Goal: Find specific page/section: Find specific page/section

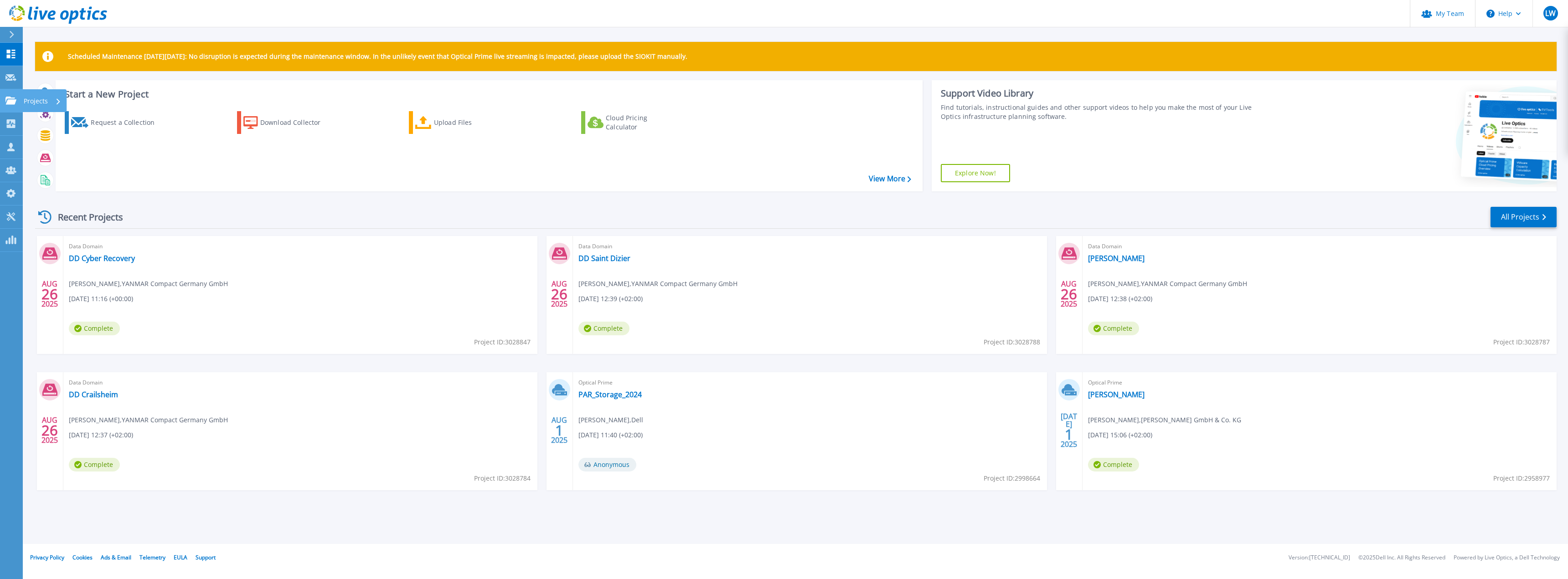
click at [6, 95] on link "Projects Projects" at bounding box center [11, 100] width 23 height 23
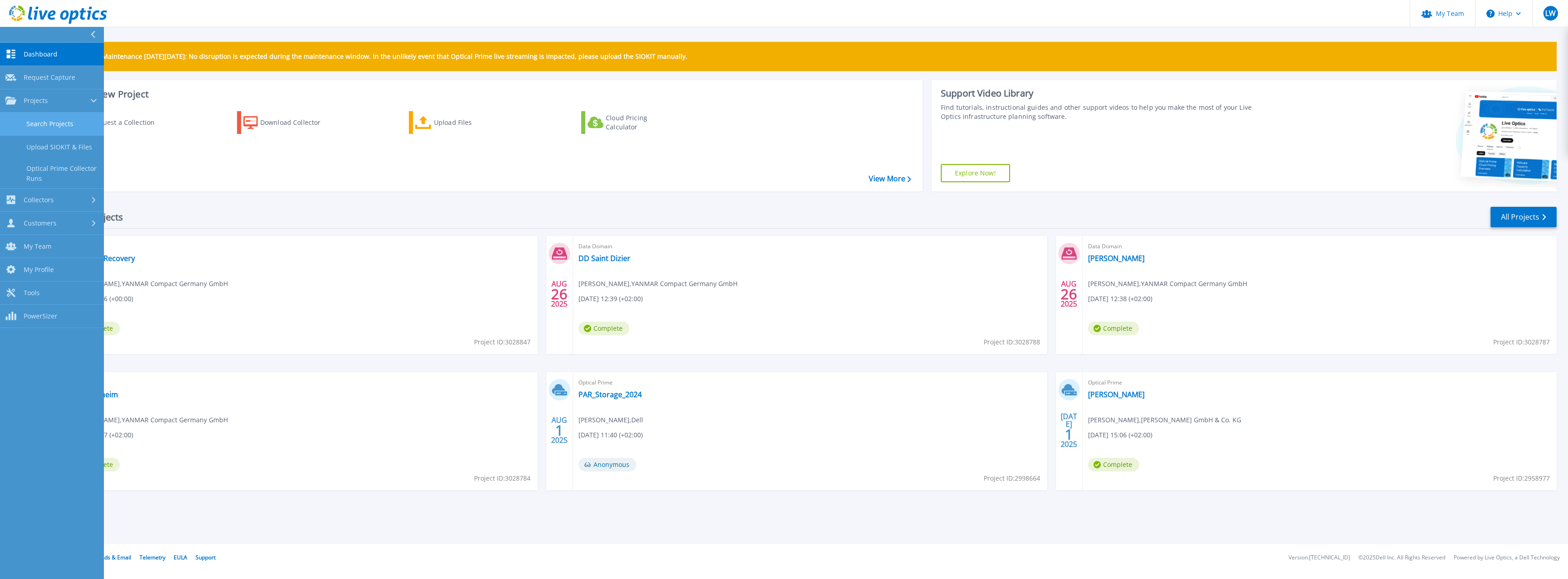
click at [60, 120] on link "Search Projects" at bounding box center [51, 124] width 104 height 23
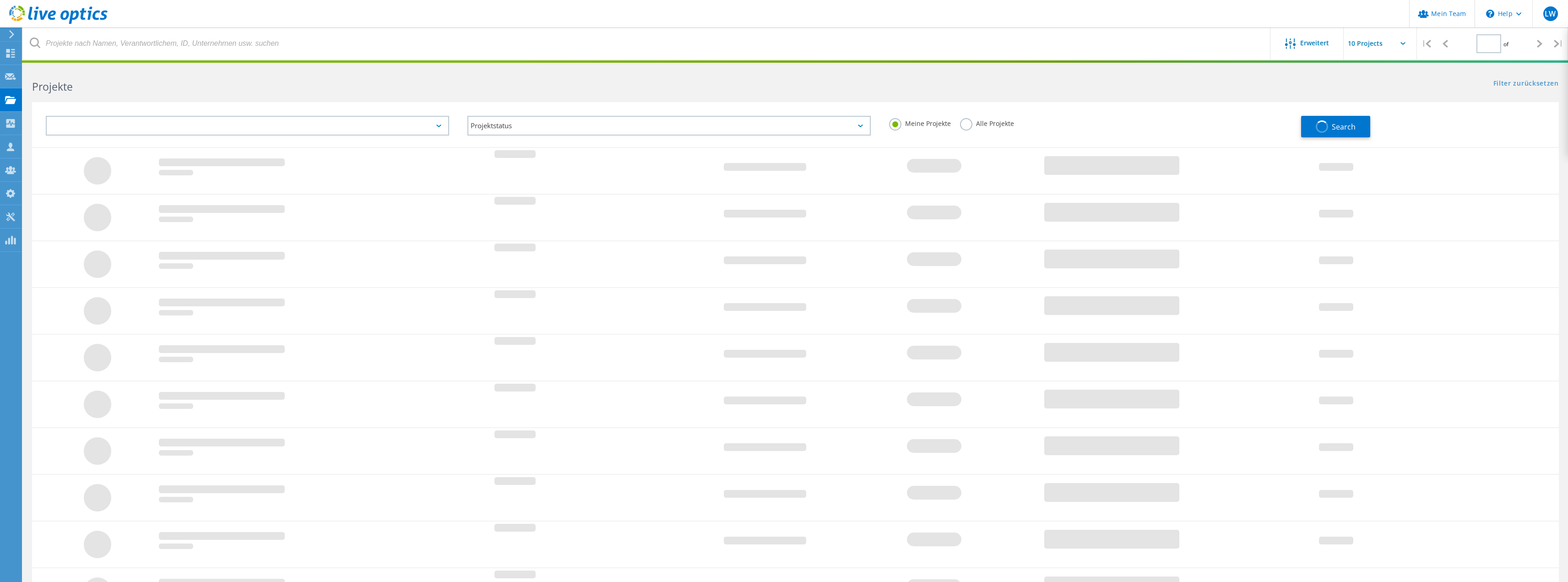
type input "1"
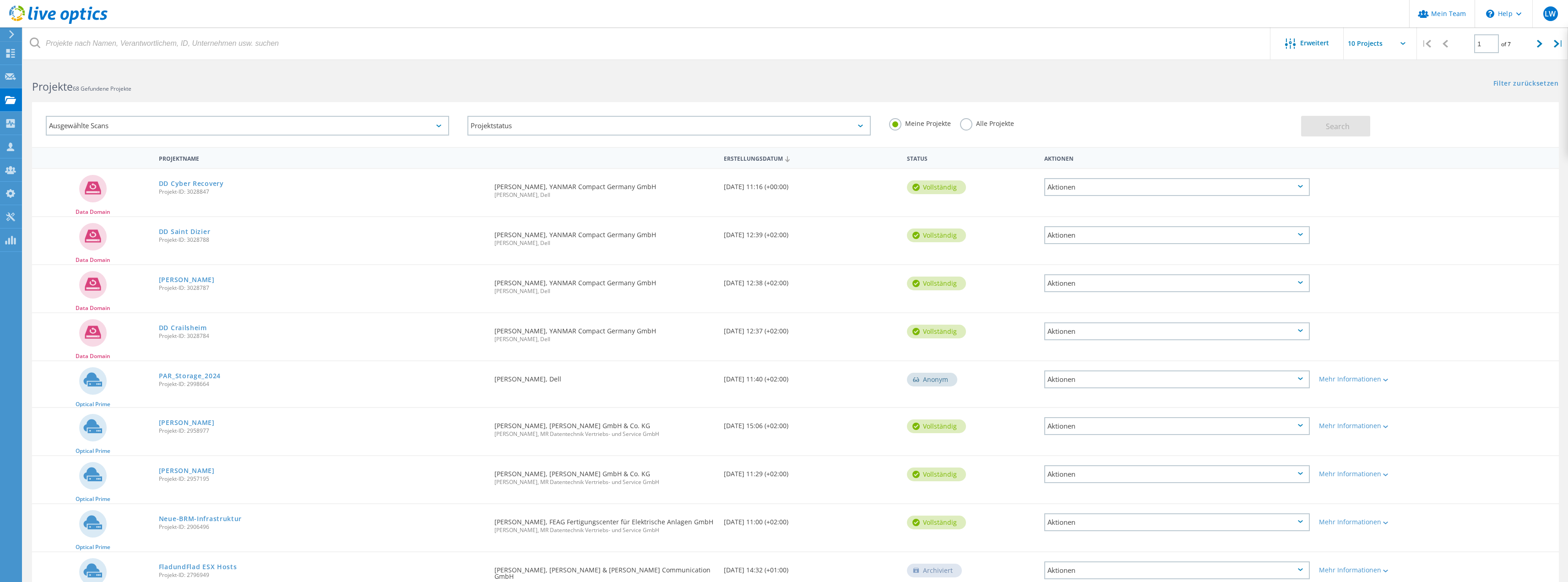
click at [963, 118] on div "Meine Projekte Alle Projekte" at bounding box center [1091, 124] width 421 height 34
click at [963, 121] on label "Alle Projekte" at bounding box center [987, 122] width 54 height 9
click at [0, 0] on input "Alle Projekte" at bounding box center [0, 0] width 0 height 0
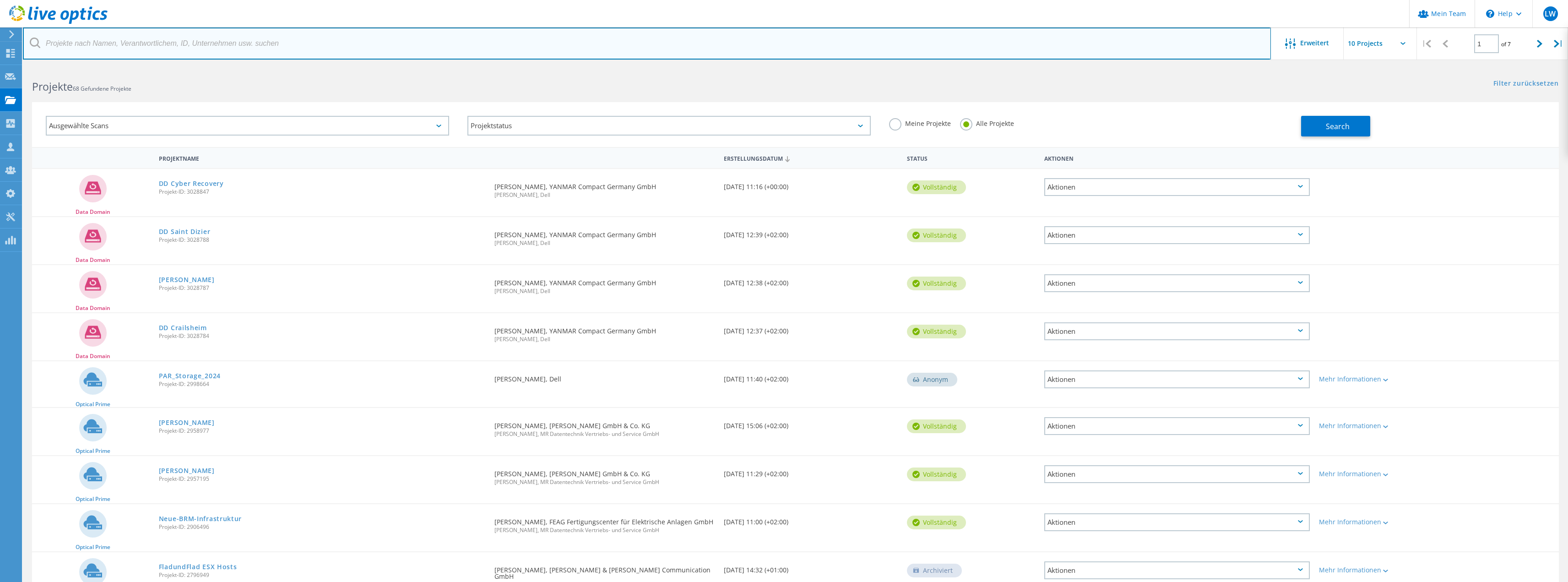
click at [264, 52] on input "text" at bounding box center [647, 44] width 1248 height 32
type input "sigos"
